Goal: Task Accomplishment & Management: Manage account settings

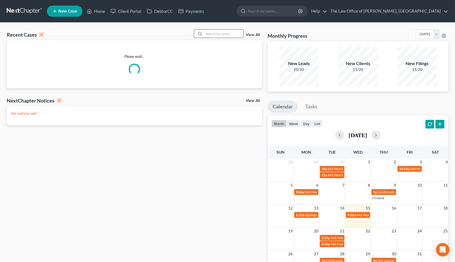
click at [224, 36] on input "search" at bounding box center [223, 34] width 39 height 8
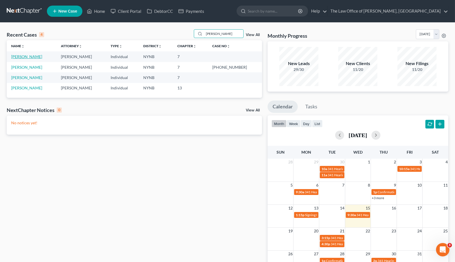
type input "[PERSON_NAME]"
click at [31, 57] on link "[PERSON_NAME]" at bounding box center [26, 56] width 31 height 5
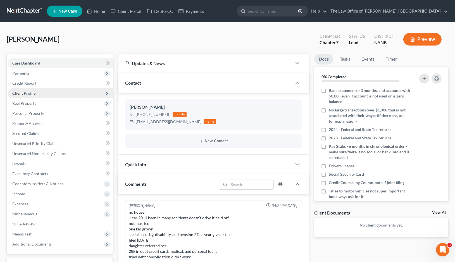
click at [32, 95] on span "Client Profile" at bounding box center [60, 93] width 105 height 10
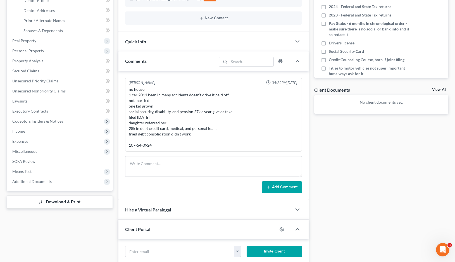
scroll to position [235, 0]
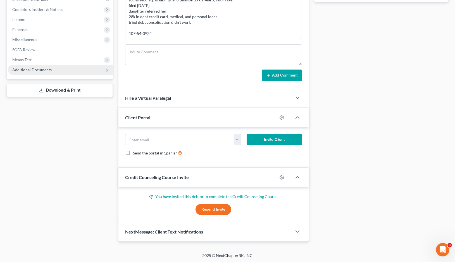
click at [53, 67] on span "Additional Documents" at bounding box center [60, 70] width 105 height 10
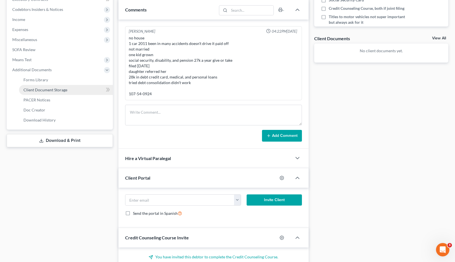
click at [71, 94] on link "Client Document Storage" at bounding box center [66, 90] width 94 height 10
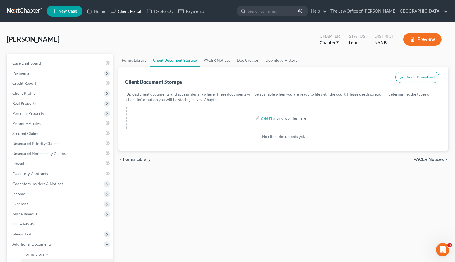
click at [117, 12] on link "Client Portal" at bounding box center [126, 11] width 36 height 10
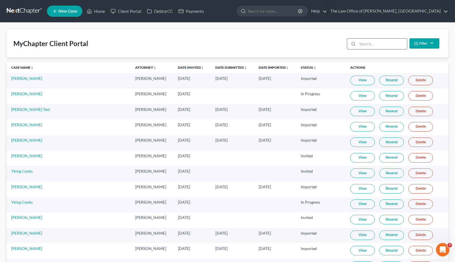
click at [367, 41] on input "search" at bounding box center [382, 44] width 49 height 11
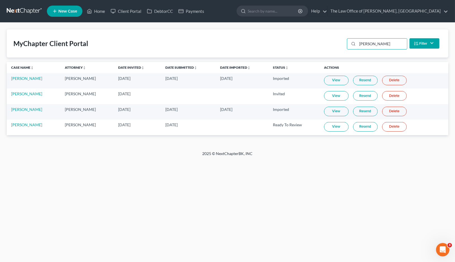
type input "[PERSON_NAME]"
click at [339, 125] on link "View" at bounding box center [336, 126] width 25 height 9
click at [18, 126] on link "[PERSON_NAME]" at bounding box center [26, 124] width 31 height 5
click at [27, 127] on link "[PERSON_NAME]" at bounding box center [26, 124] width 31 height 5
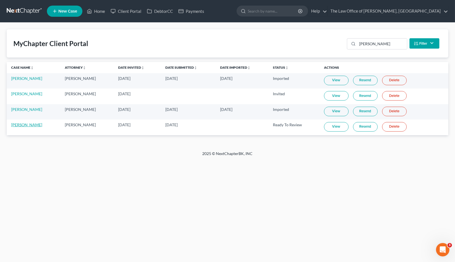
click at [27, 127] on link "[PERSON_NAME]" at bounding box center [26, 124] width 31 height 5
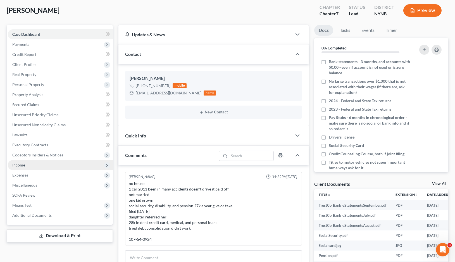
scroll to position [149, 0]
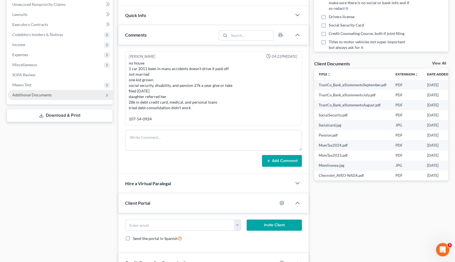
click at [58, 98] on span "Additional Documents" at bounding box center [60, 95] width 105 height 10
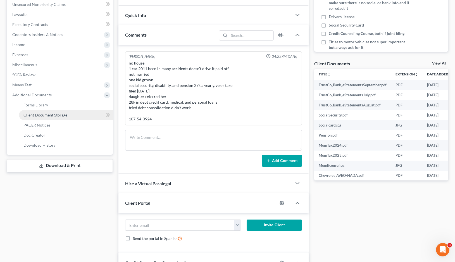
click at [71, 117] on link "Client Document Storage" at bounding box center [66, 115] width 94 height 10
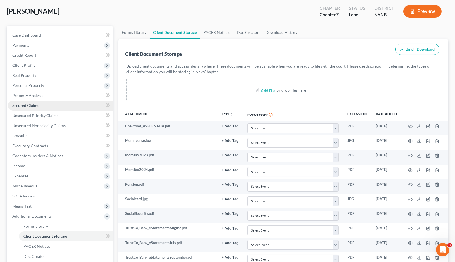
scroll to position [25, 0]
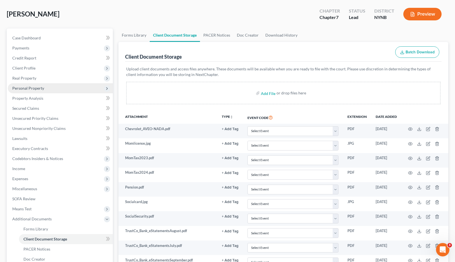
click at [60, 89] on span "Personal Property" at bounding box center [60, 88] width 105 height 10
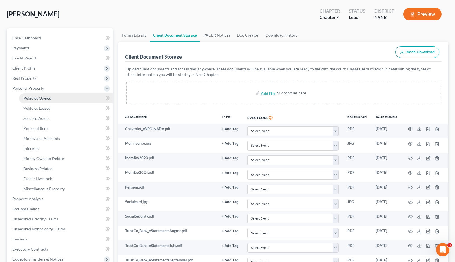
click at [60, 101] on link "Vehicles Owned" at bounding box center [66, 98] width 94 height 10
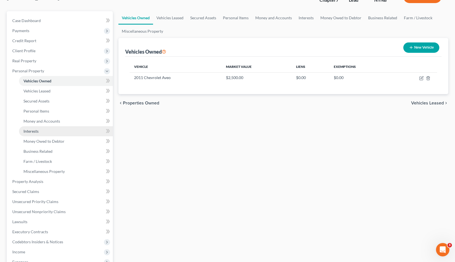
scroll to position [56, 0]
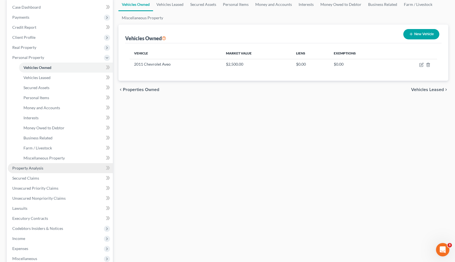
click at [73, 167] on link "Property Analysis" at bounding box center [60, 168] width 105 height 10
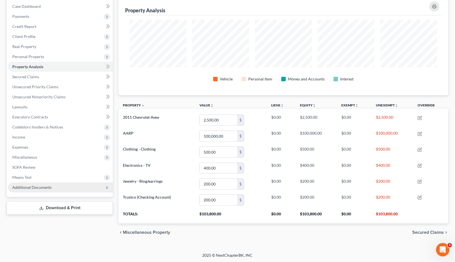
click at [52, 187] on span "Additional Documents" at bounding box center [60, 187] width 105 height 10
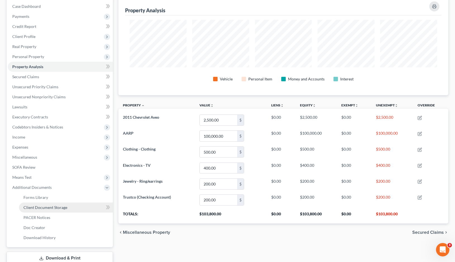
click at [62, 207] on span "Client Document Storage" at bounding box center [45, 207] width 44 height 5
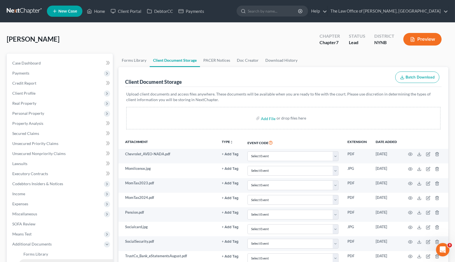
scroll to position [79, 0]
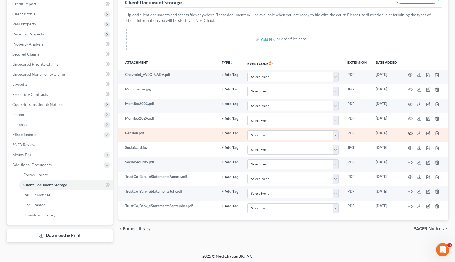
click at [412, 134] on icon "button" at bounding box center [410, 133] width 4 height 4
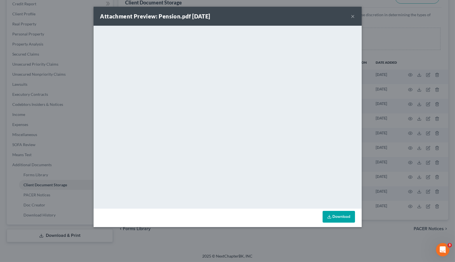
click at [351, 17] on button "×" at bounding box center [353, 16] width 4 height 7
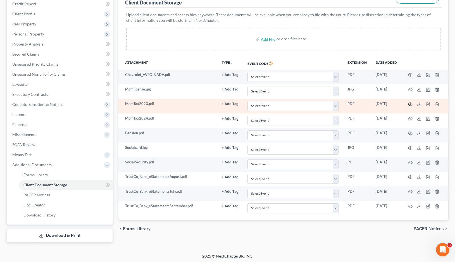
click at [409, 103] on icon "button" at bounding box center [410, 104] width 4 height 4
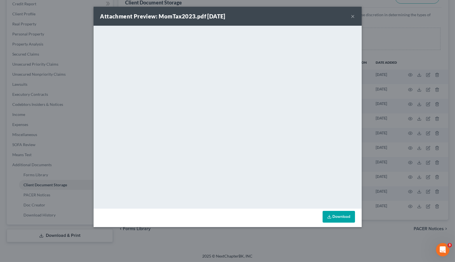
click at [351, 15] on button "×" at bounding box center [353, 16] width 4 height 7
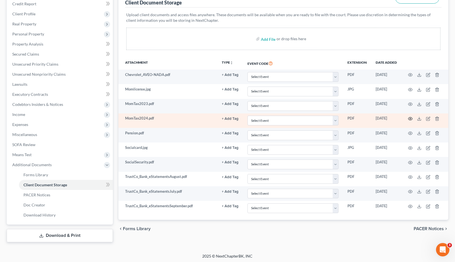
click at [408, 117] on icon "button" at bounding box center [410, 119] width 4 height 4
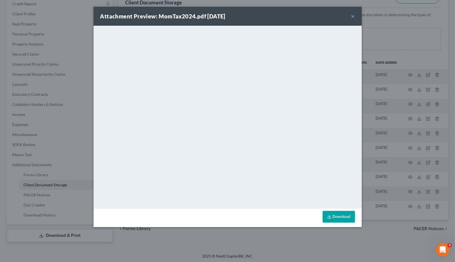
click at [389, 61] on div "Attachment Preview: MomTax2024.pdf [DATE] × <object ng-attr-data='[URL][DOMAIN_…" at bounding box center [227, 131] width 455 height 262
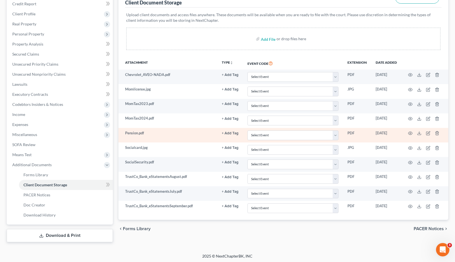
click at [407, 132] on td at bounding box center [424, 135] width 47 height 15
click at [410, 133] on circle "button" at bounding box center [410, 133] width 1 height 1
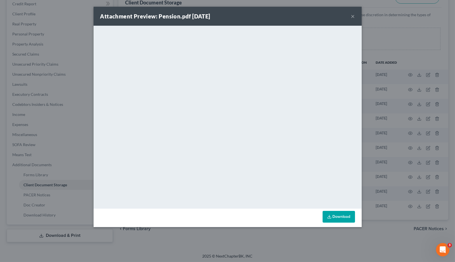
click at [352, 15] on button "×" at bounding box center [353, 16] width 4 height 7
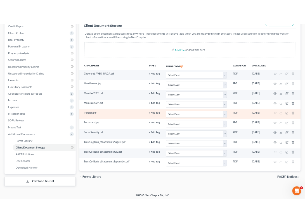
scroll to position [80, 0]
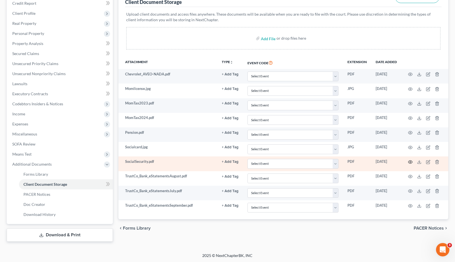
click at [408, 162] on icon "button" at bounding box center [410, 162] width 4 height 4
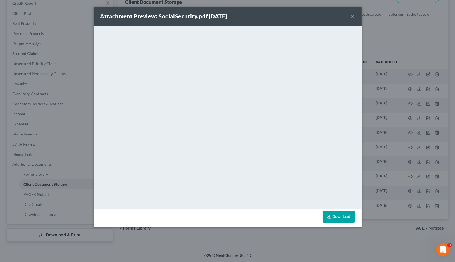
click at [422, 64] on div "Attachment Preview: SocialSecurity.pdf [DATE] × <object ng-attr-data='[URL][DOM…" at bounding box center [227, 131] width 455 height 262
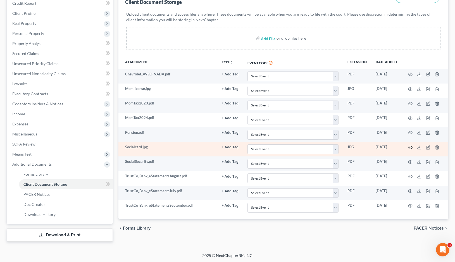
click at [410, 147] on circle "button" at bounding box center [410, 147] width 1 height 1
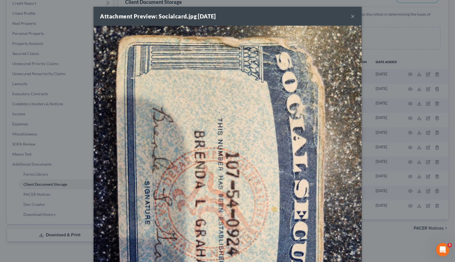
click at [376, 153] on div "Attachment Preview: Socialcard.jpg [DATE] × Download" at bounding box center [227, 131] width 455 height 262
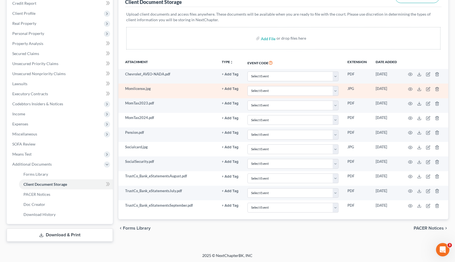
click at [412, 92] on td at bounding box center [424, 91] width 47 height 15
click at [409, 89] on icon "button" at bounding box center [410, 88] width 4 height 3
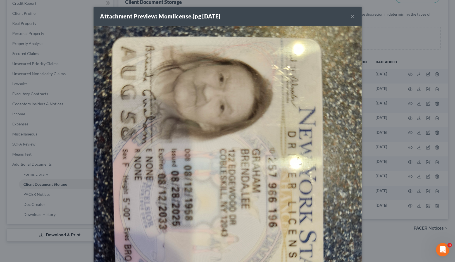
click at [389, 110] on div "Attachment Preview: Momlicense.jpg [DATE] × Download" at bounding box center [227, 131] width 455 height 262
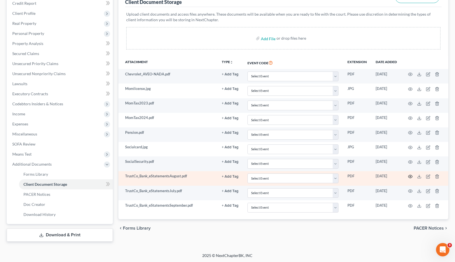
click at [409, 175] on icon "button" at bounding box center [410, 176] width 4 height 4
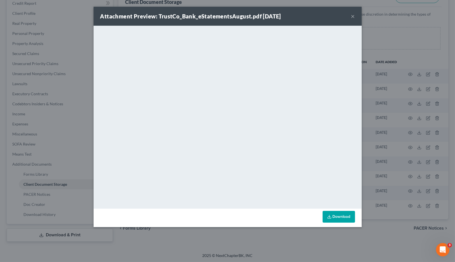
click at [408, 139] on div "Attachment Preview: TrustCo_Bank_eStatementsAugust.pdf [DATE] × <object ng-attr…" at bounding box center [227, 131] width 455 height 262
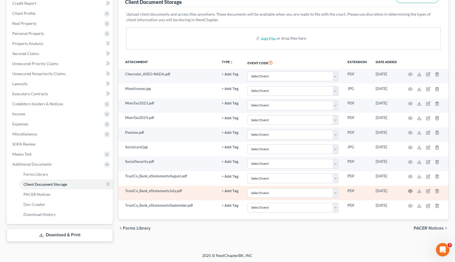
click at [410, 190] on icon "button" at bounding box center [410, 191] width 4 height 4
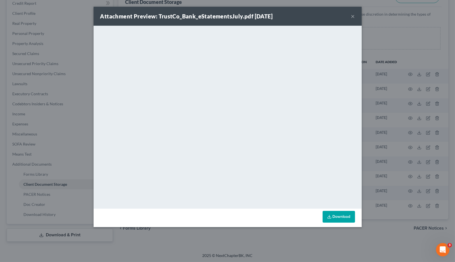
click at [393, 144] on div "Attachment Preview: TrustCo_Bank_eStatementsJuly.pdf [DATE] × <object ng-attr-d…" at bounding box center [227, 131] width 455 height 262
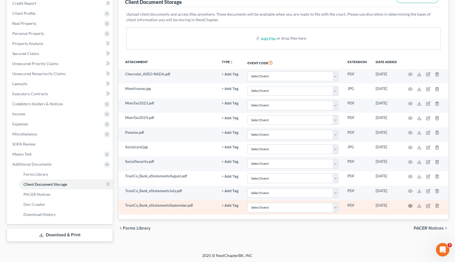
click at [408, 204] on icon "button" at bounding box center [410, 206] width 4 height 4
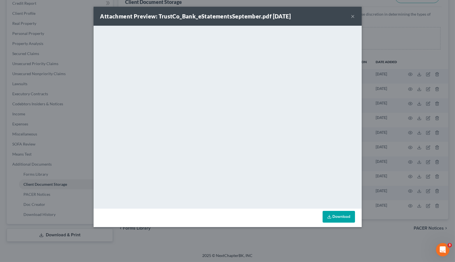
click at [368, 148] on div "Attachment Preview: TrustCo_Bank_eStatementsSeptember.pdf [DATE] × <object ng-a…" at bounding box center [227, 131] width 455 height 262
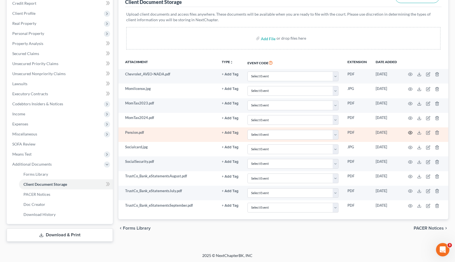
click at [410, 132] on icon "button" at bounding box center [410, 132] width 4 height 4
